Goal: Information Seeking & Learning: Learn about a topic

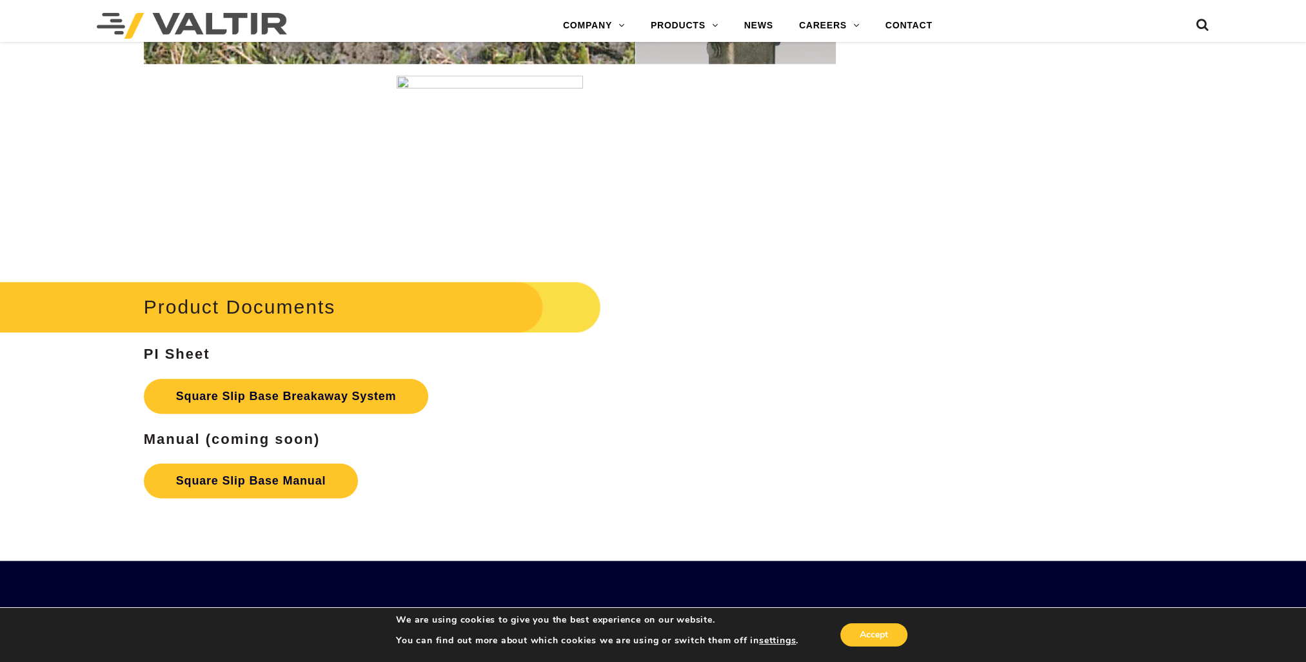
scroll to position [2128, 0]
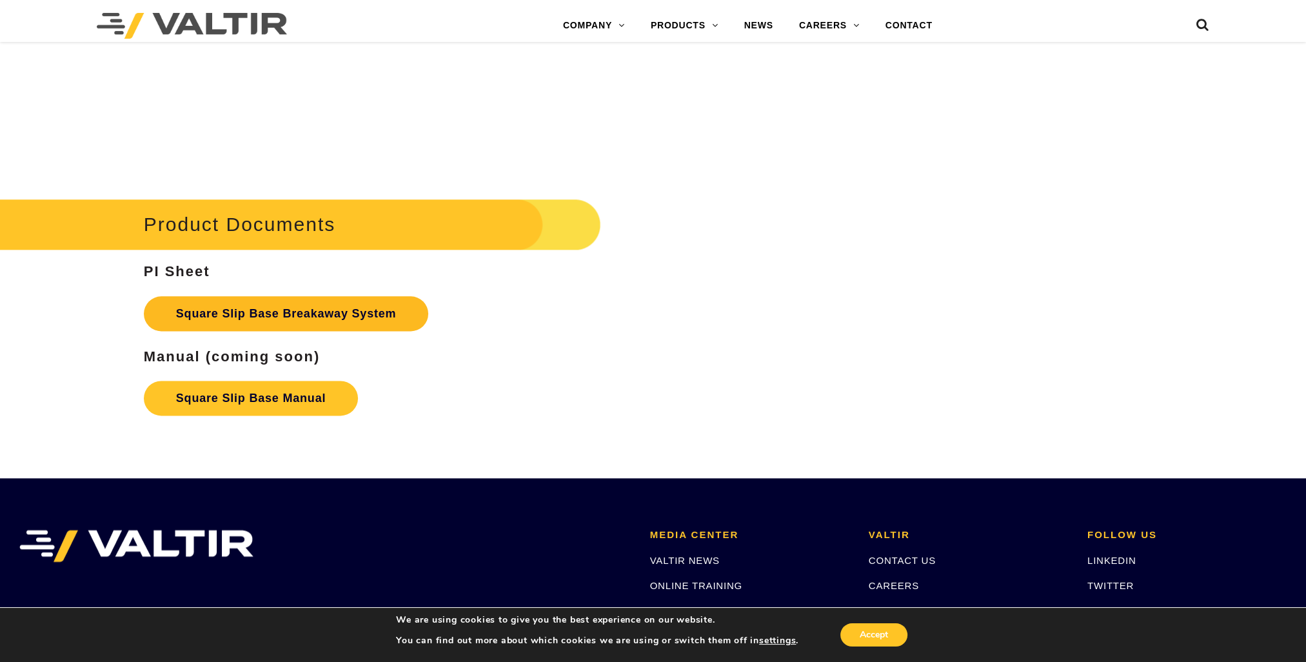
click at [226, 312] on link "Square Slip Base Breakaway System" at bounding box center [286, 313] width 285 height 35
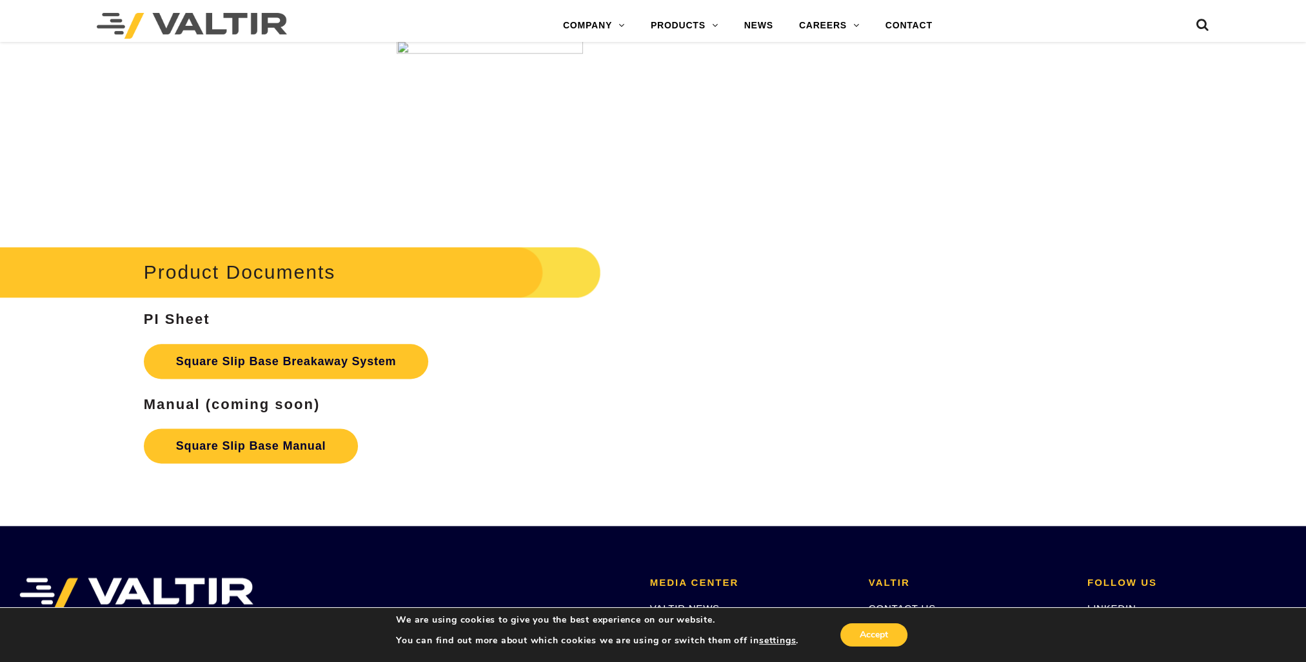
scroll to position [1999, 0]
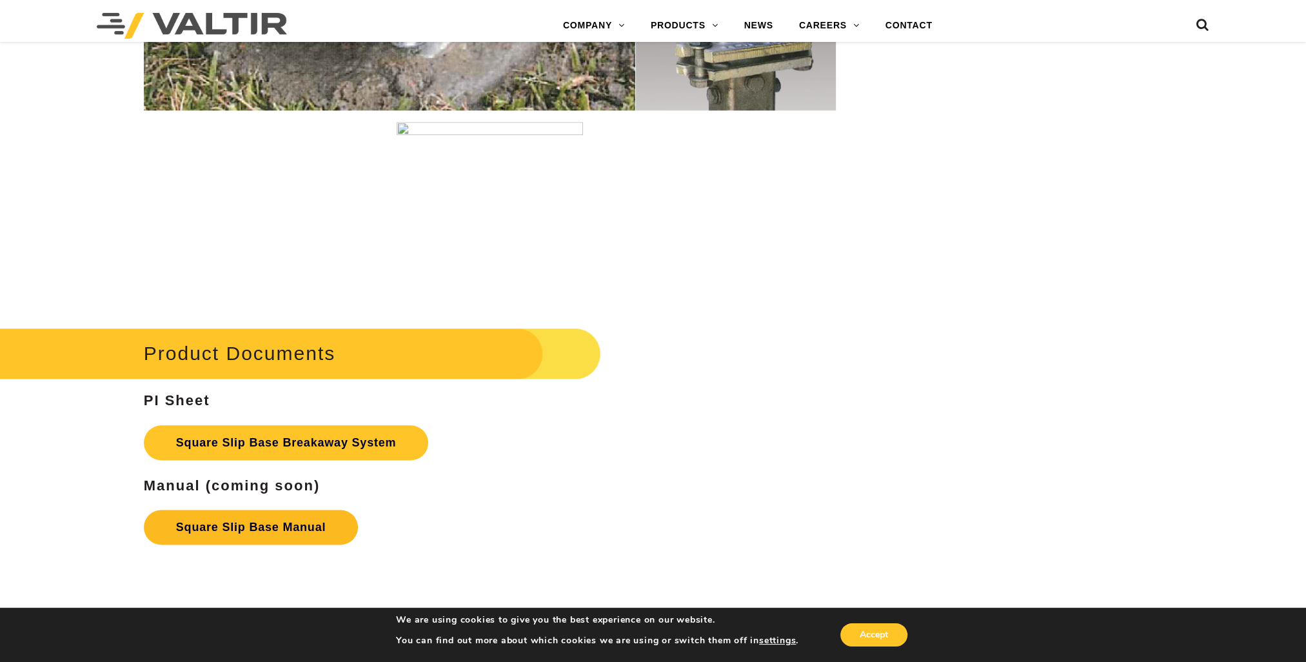
click at [238, 523] on link "Square Slip Base Manual" at bounding box center [251, 526] width 214 height 35
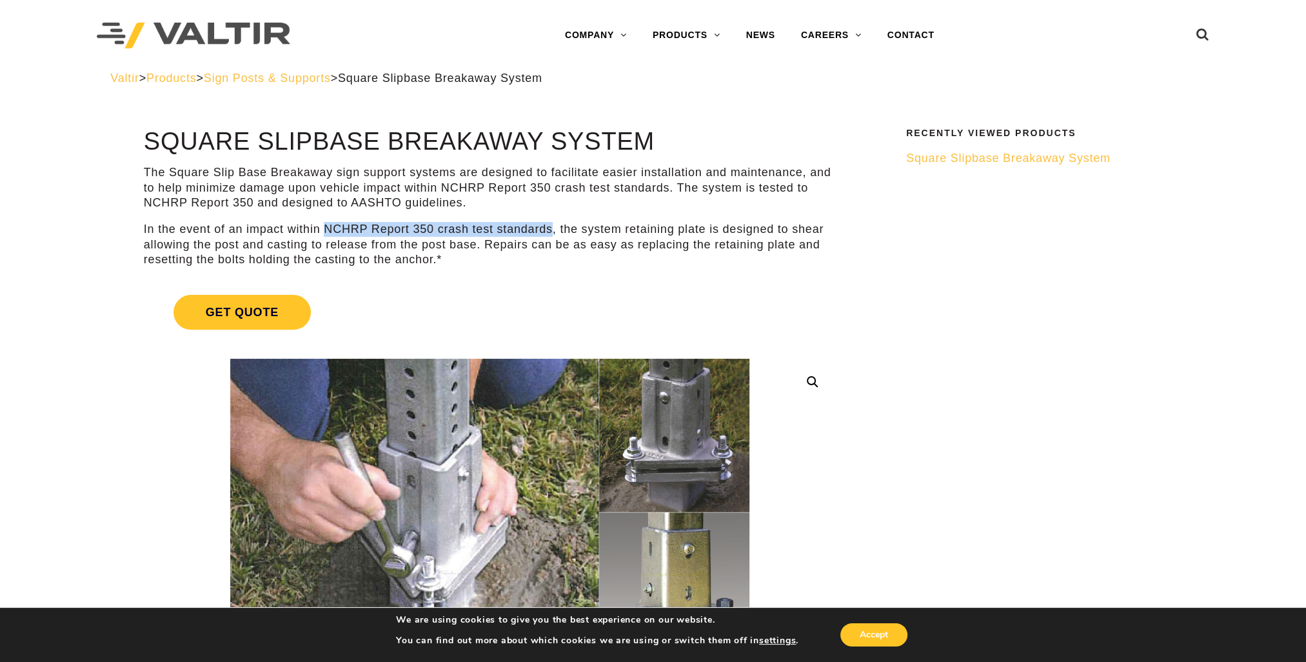
drag, startPoint x: 322, startPoint y: 227, endPoint x: 550, endPoint y: 232, distance: 227.7
click at [550, 232] on p "In the event of an impact within NCHRP Report 350 crash test standards, the sys…" at bounding box center [490, 244] width 692 height 45
drag, startPoint x: 550, startPoint y: 232, endPoint x: 469, endPoint y: 230, distance: 80.6
copy p "NCHRP Report 350 crash test standards"
